Goal: Check status: Check status

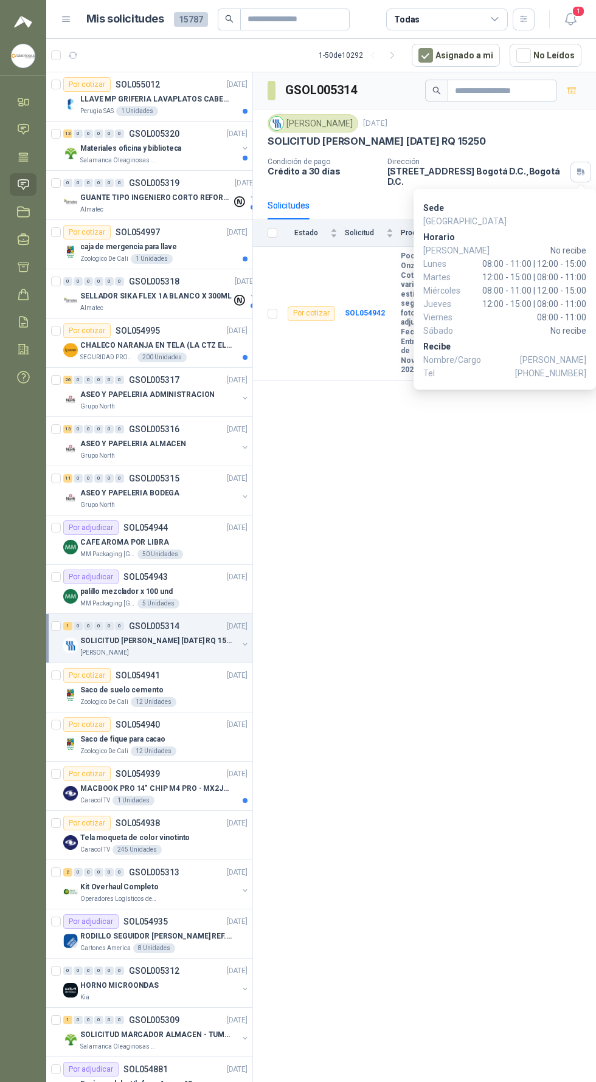
scroll to position [222, 11]
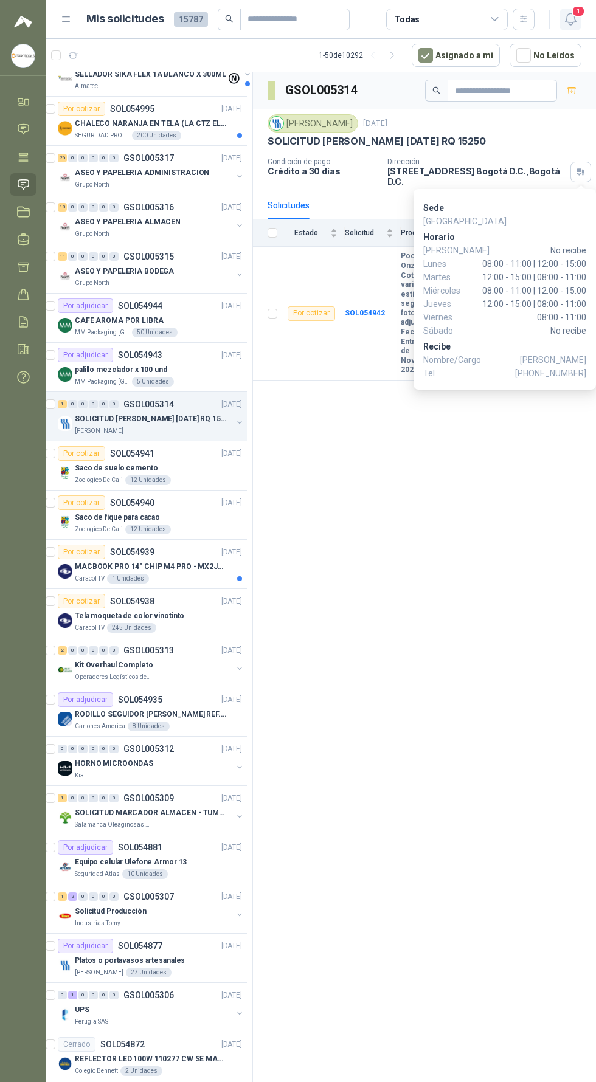
click at [566, 20] on icon "button" at bounding box center [570, 19] width 15 height 15
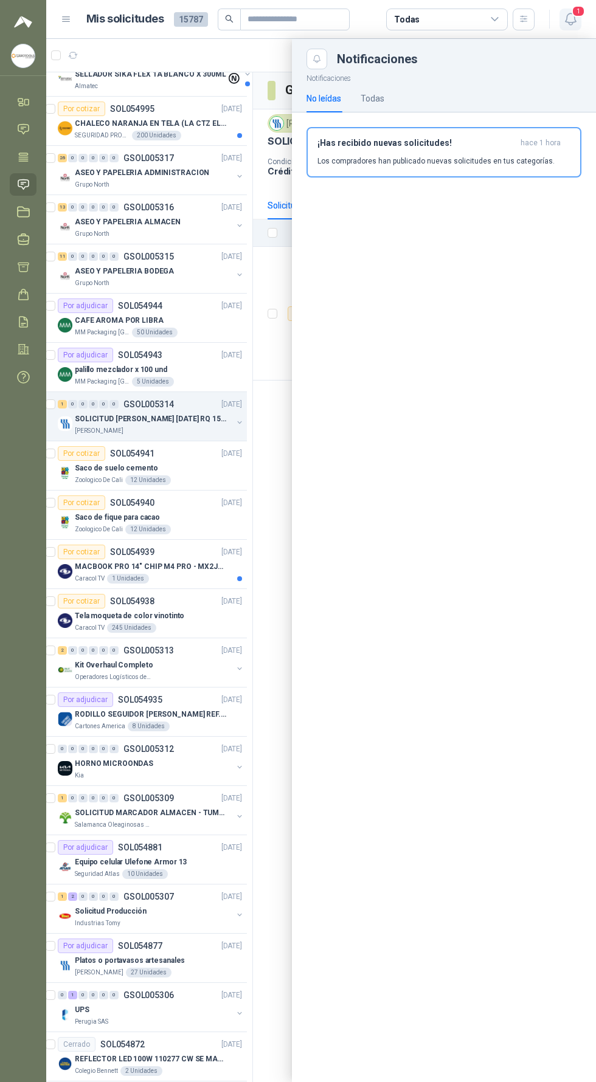
scroll to position [0, 0]
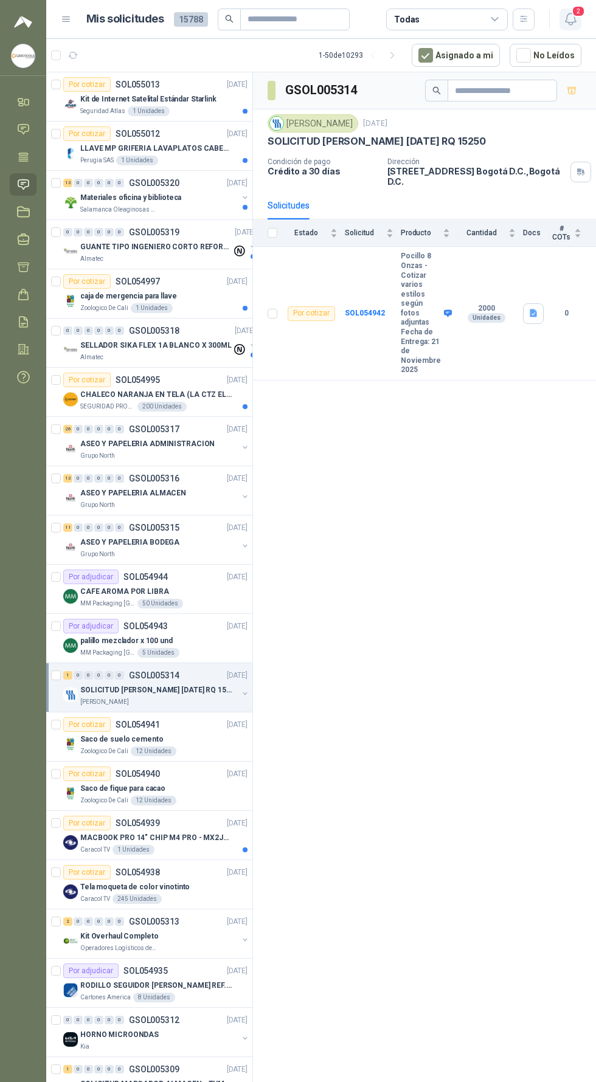
click at [569, 16] on icon "button" at bounding box center [570, 19] width 15 height 15
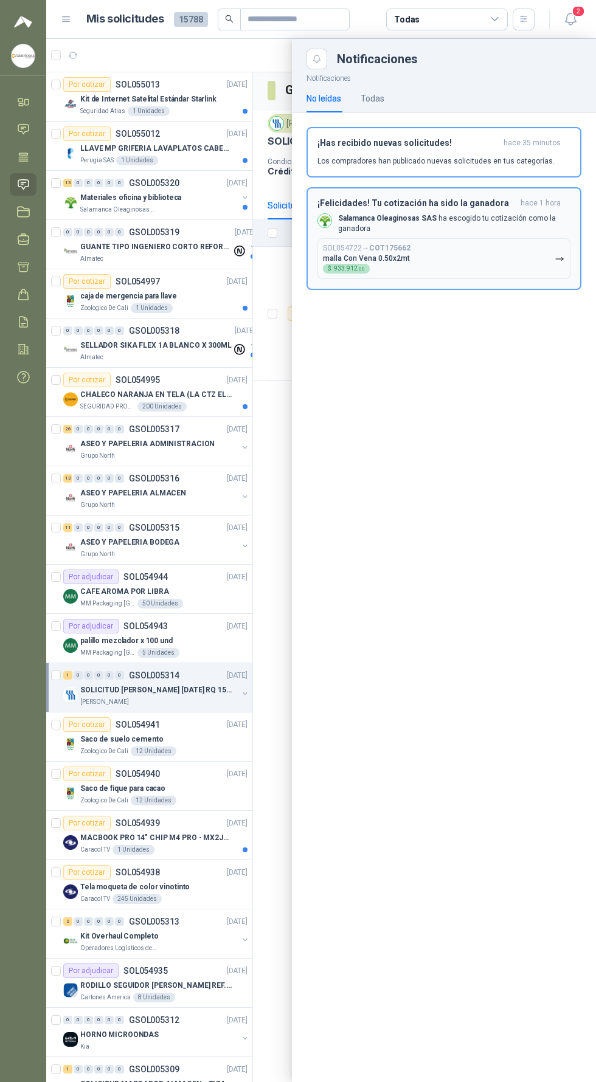
click at [481, 244] on button "SOL054722 → COT175662 malla Con Vena 0.50x2mt $ 933.912 ,00" at bounding box center [443, 258] width 253 height 41
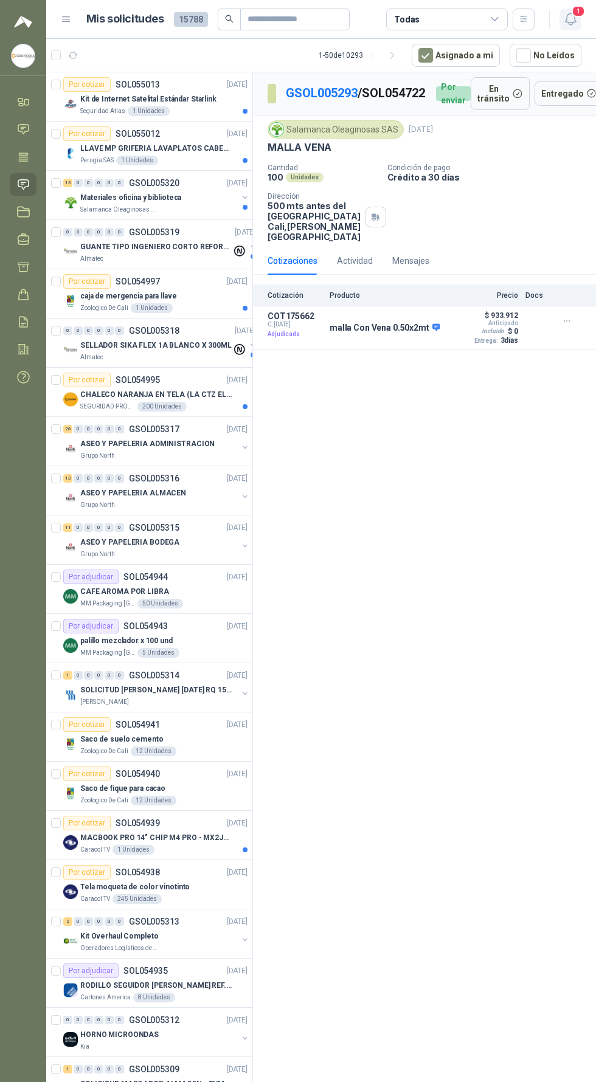
click at [571, 24] on icon "button" at bounding box center [570, 19] width 10 height 12
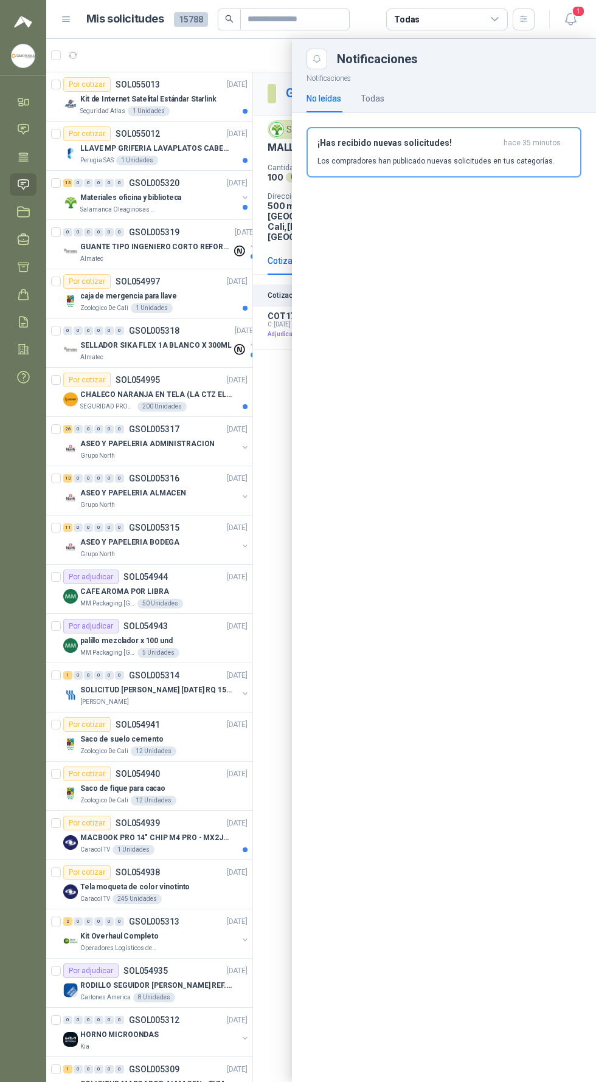
click at [252, 620] on div at bounding box center [320, 560] width 549 height 1043
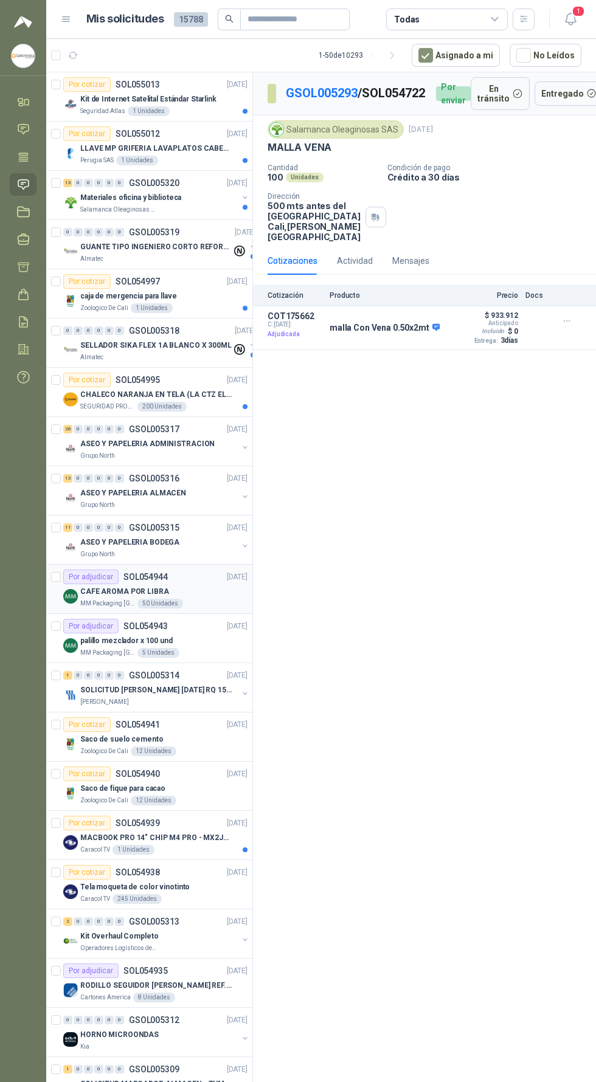
click at [237, 605] on div "MM Packaging Colombia 50 Unidades" at bounding box center [163, 604] width 167 height 10
